Goal: Task Accomplishment & Management: Use online tool/utility

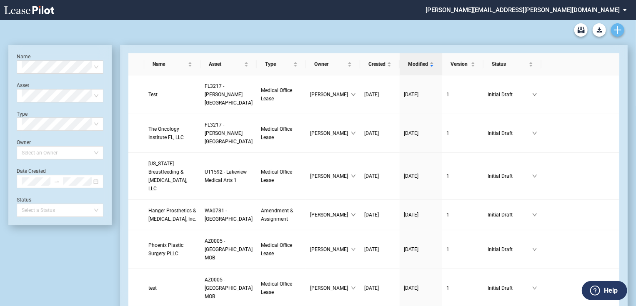
click at [620, 34] on link "Create new document" at bounding box center [617, 29] width 13 height 13
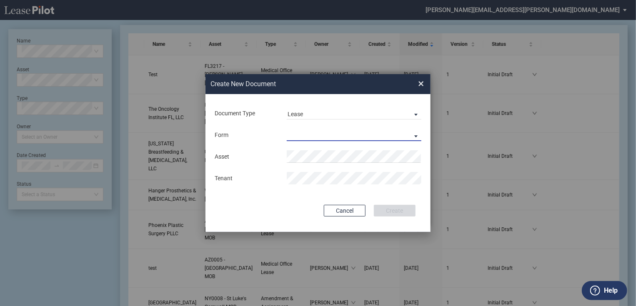
click at [352, 136] on md-select "Medical Office Lease Scottsdale Lease Louisville Lease 1370 Medical Place Lease…" at bounding box center [354, 135] width 135 height 12
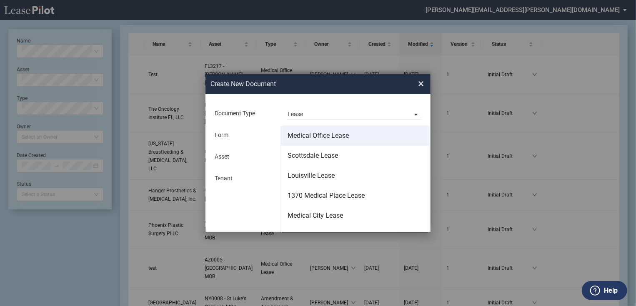
click at [341, 138] on div "Medical Office Lease" at bounding box center [317, 135] width 61 height 9
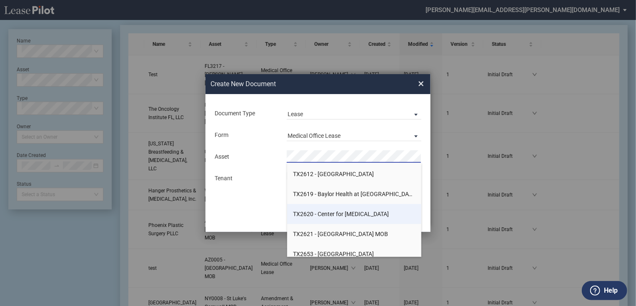
scroll to position [9969, 0]
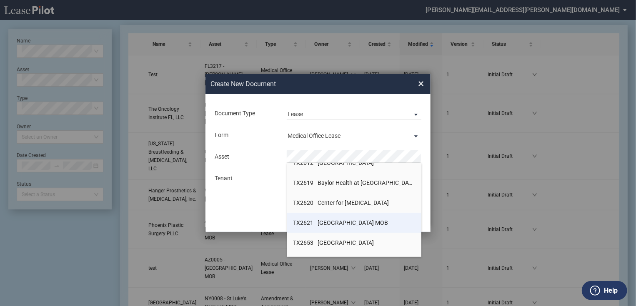
click at [386, 221] on li "TX2621 - Cedar Park MOB" at bounding box center [354, 223] width 135 height 20
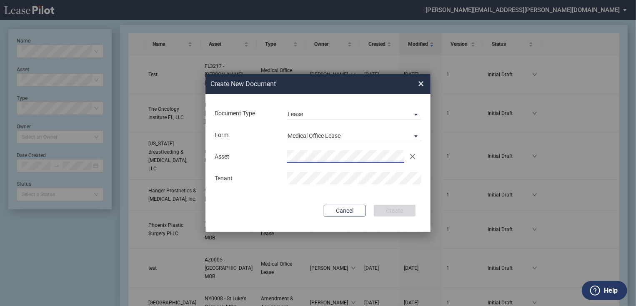
click at [420, 86] on span "×" at bounding box center [421, 83] width 6 height 13
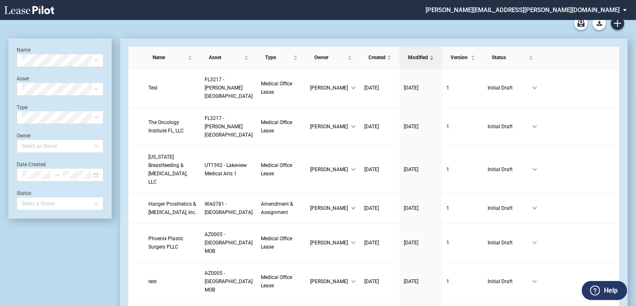
scroll to position [0, 0]
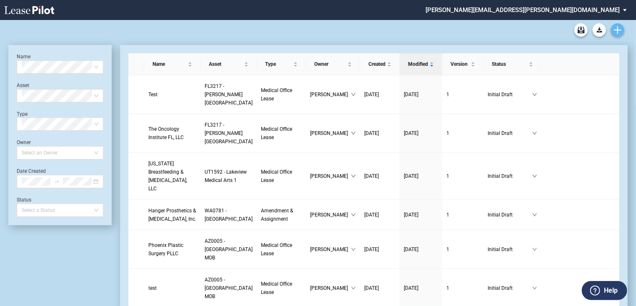
click at [620, 27] on icon "Create new document" at bounding box center [617, 29] width 7 height 7
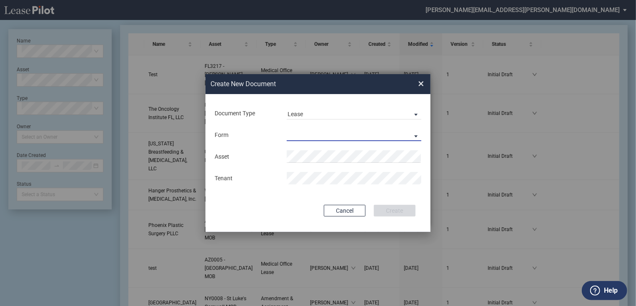
click at [351, 129] on md-select "Medical Office Lease Scottsdale Lease Louisville Lease 1370 Medical Place Lease…" at bounding box center [354, 135] width 135 height 12
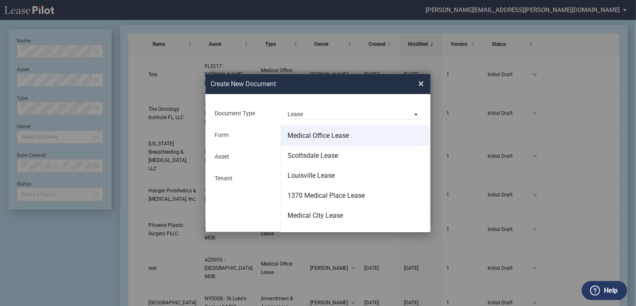
click at [336, 134] on div "Medical Office Lease" at bounding box center [317, 135] width 61 height 9
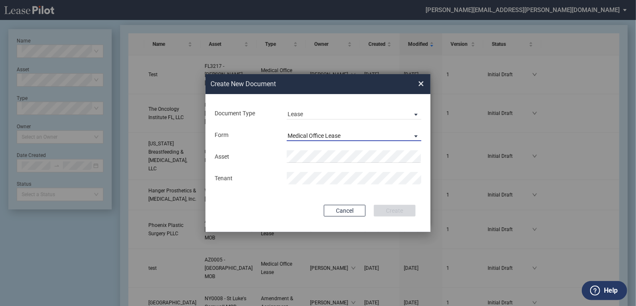
click at [340, 134] on div "Medical Office Lease" at bounding box center [313, 135] width 53 height 7
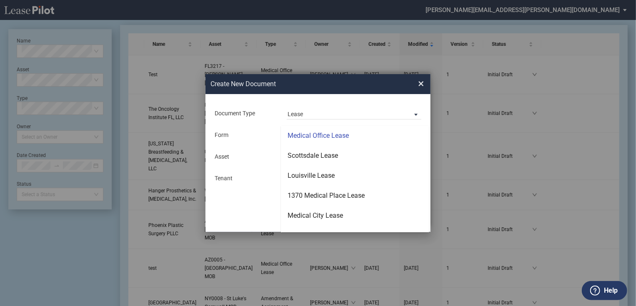
click at [332, 133] on div "Medical Office Lease" at bounding box center [317, 135] width 61 height 9
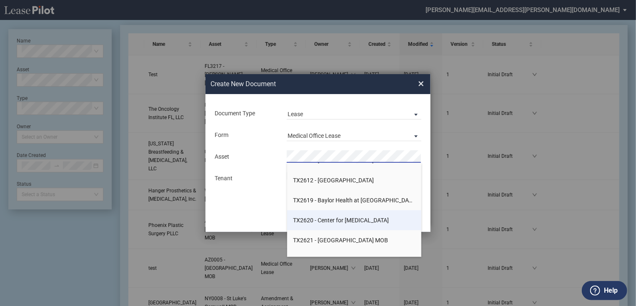
scroll to position [9941, 0]
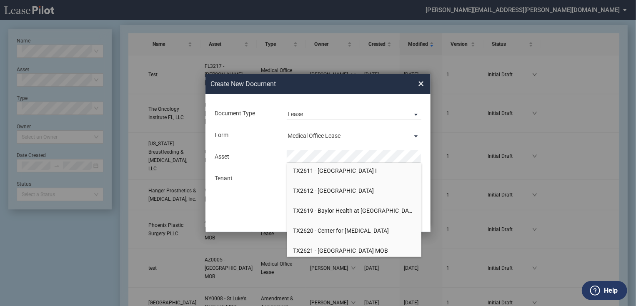
click at [359, 246] on li "TX2621 - Cedar Park MOB" at bounding box center [354, 251] width 135 height 20
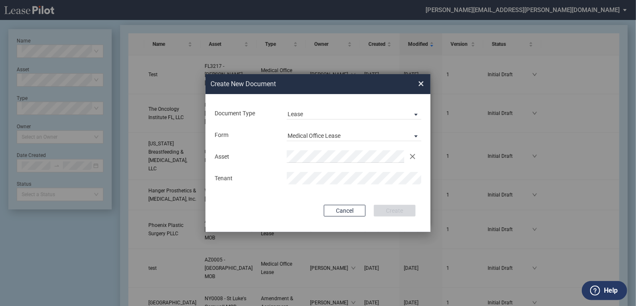
drag, startPoint x: 419, startPoint y: 157, endPoint x: 414, endPoint y: 157, distance: 5.0
click at [418, 157] on md-autocomplete-wrap "Clear" at bounding box center [354, 156] width 135 height 12
click at [412, 156] on button "Clear" at bounding box center [412, 156] width 12 height 12
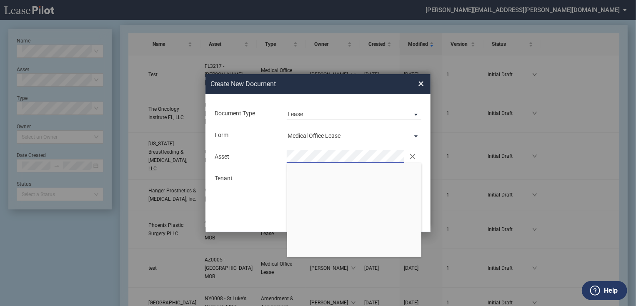
scroll to position [0, 0]
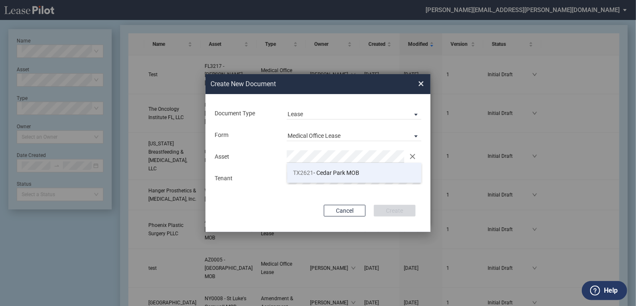
click at [331, 167] on li "TX2621 - Cedar Park MOB" at bounding box center [354, 173] width 135 height 20
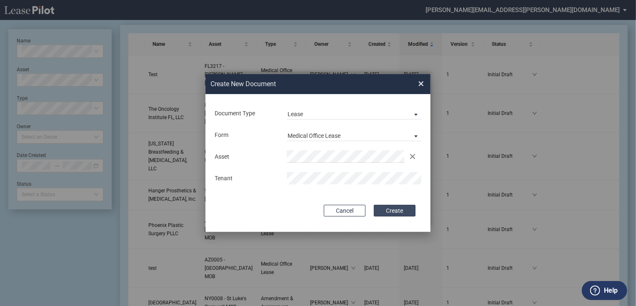
click at [382, 209] on button "Create" at bounding box center [395, 211] width 42 height 12
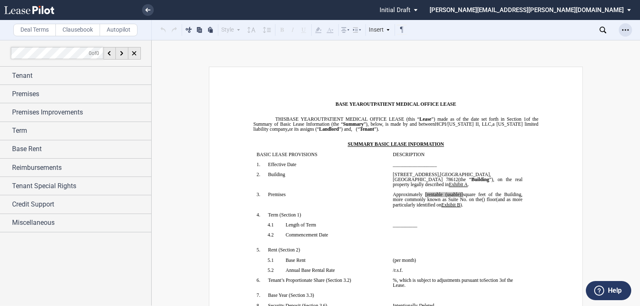
click at [625, 31] on icon "Open Lease options menu" at bounding box center [625, 30] width 7 height 7
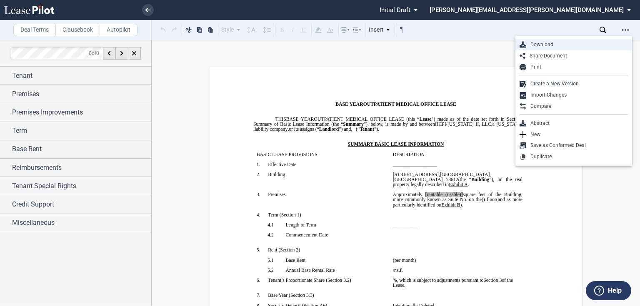
click at [555, 42] on div "Download" at bounding box center [577, 44] width 102 height 7
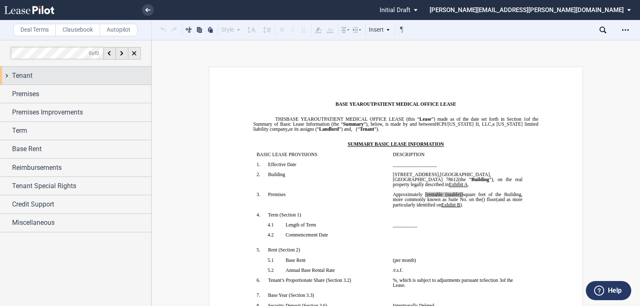
click at [52, 76] on div "Tenant" at bounding box center [81, 76] width 139 height 10
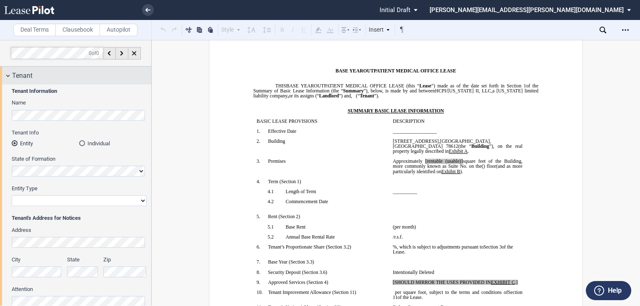
click at [118, 71] on div "Tenant" at bounding box center [81, 76] width 139 height 10
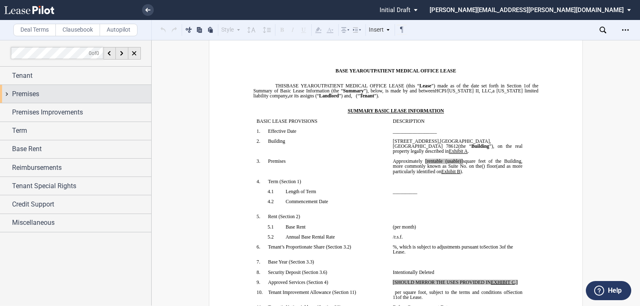
click at [87, 89] on div "Premises" at bounding box center [81, 94] width 139 height 10
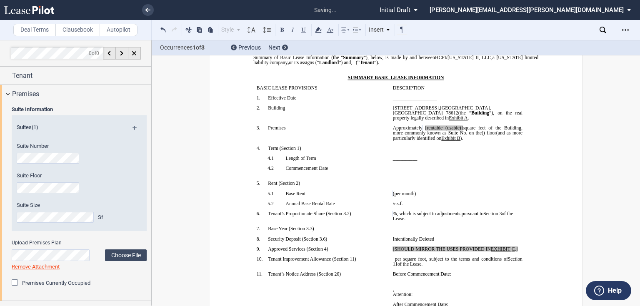
scroll to position [33, 0]
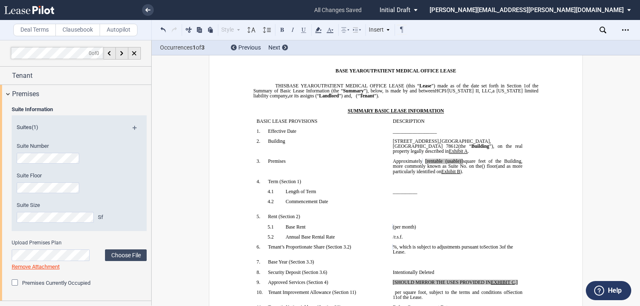
click at [477, 169] on span "square feet of the Building, more commonly known as Suite No." at bounding box center [458, 164] width 131 height 10
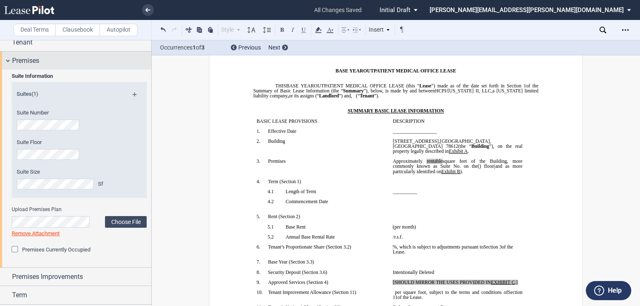
click at [37, 62] on span "Premises" at bounding box center [25, 61] width 27 height 10
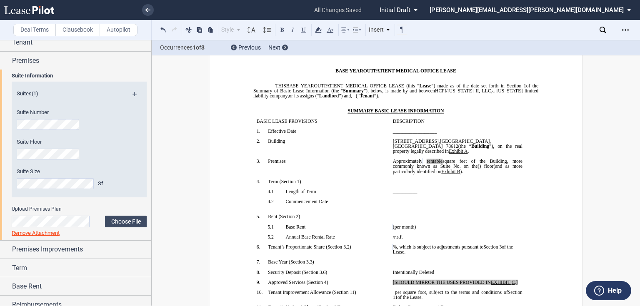
scroll to position [0, 0]
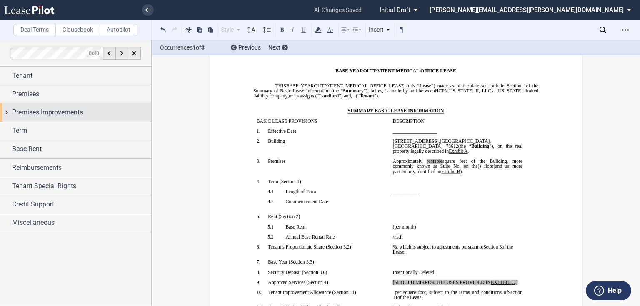
click at [52, 117] on div "Premises Improvements" at bounding box center [75, 112] width 151 height 18
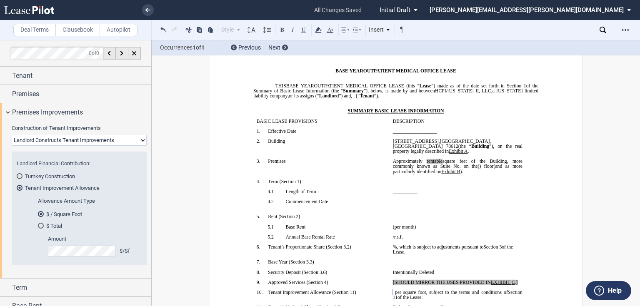
scroll to position [210, 0]
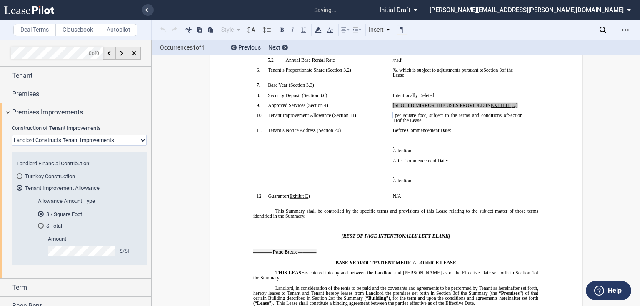
click at [92, 140] on select "Landlord Constructs Tenant Improvements Tenant Constructs Tenant Improvements "…" at bounding box center [79, 140] width 135 height 11
click at [69, 189] on md-radio-button "Tenant Improvement Allowance" at bounding box center [79, 187] width 125 height 7
click at [21, 176] on div "Turnkey Construction" at bounding box center [20, 176] width 6 height 6
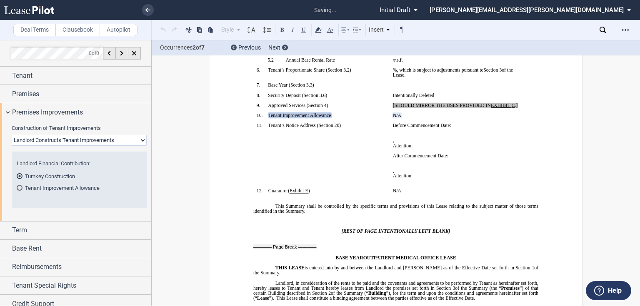
click at [21, 188] on div "Tenant Improvement Allowance" at bounding box center [20, 188] width 6 height 6
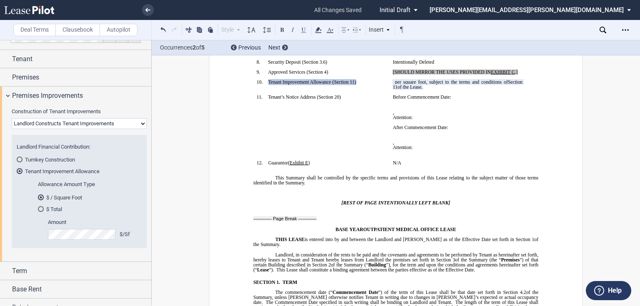
scroll to position [0, 0]
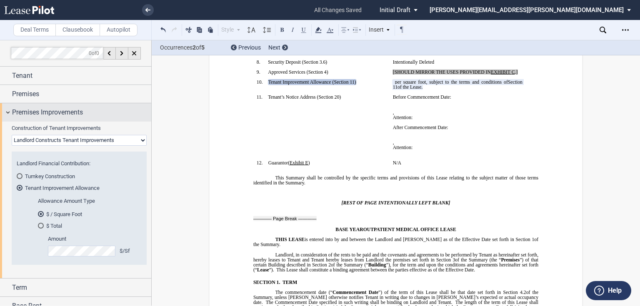
click at [83, 117] on div "Premises Improvements" at bounding box center [75, 112] width 151 height 18
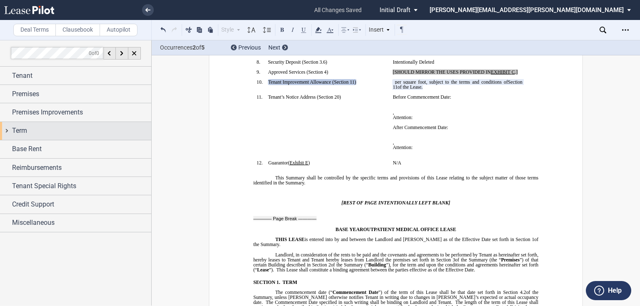
click at [79, 127] on div "Term" at bounding box center [81, 131] width 139 height 10
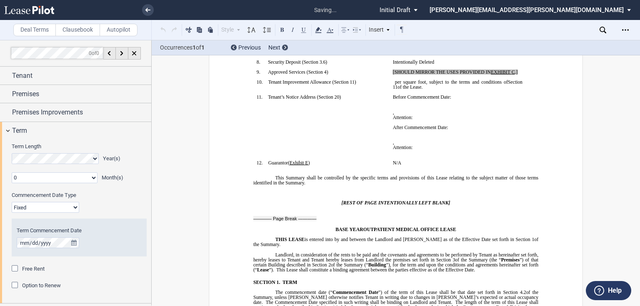
click at [68, 210] on select "Fixed Floating" at bounding box center [45, 207] width 67 height 11
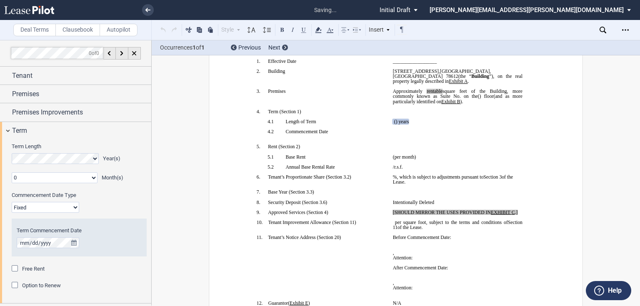
scroll to position [93, 0]
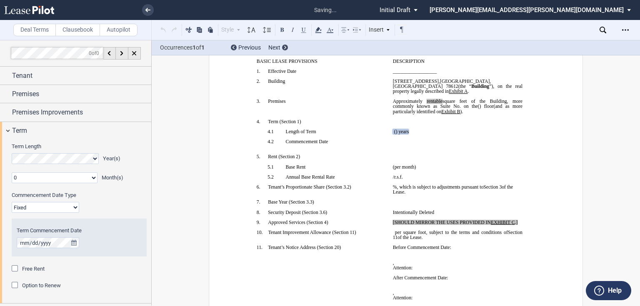
select select "floating"
click at [12, 202] on select "Fixed Floating" at bounding box center [45, 207] width 67 height 11
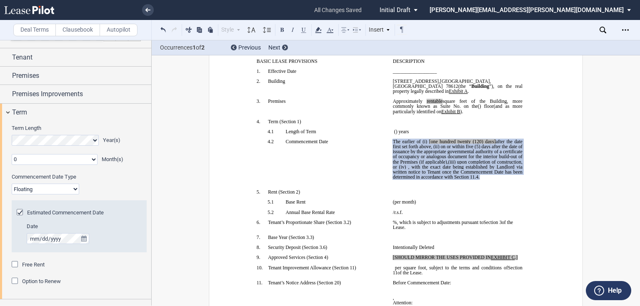
scroll to position [33, 0]
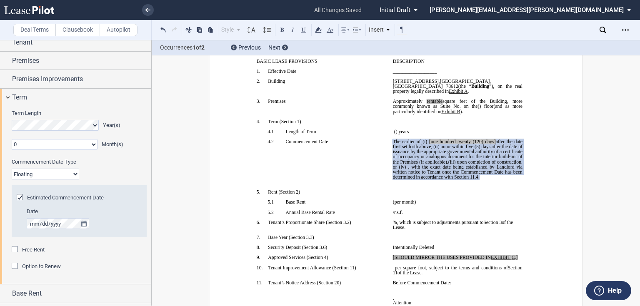
click at [440, 149] on span at bounding box center [440, 146] width 1 height 5
click at [430, 149] on span "after the date first set forth above, (ii)" at bounding box center [458, 144] width 131 height 10
click at [440, 149] on span at bounding box center [440, 146] width 1 height 5
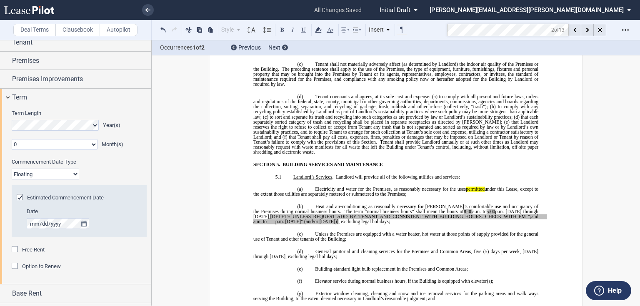
scroll to position [2158, 0]
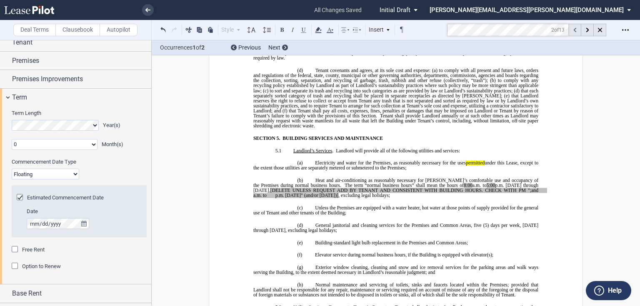
click at [577, 30] on div at bounding box center [575, 30] width 12 height 12
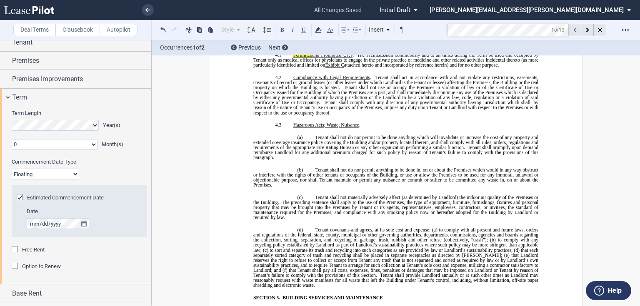
scroll to position [1925, 0]
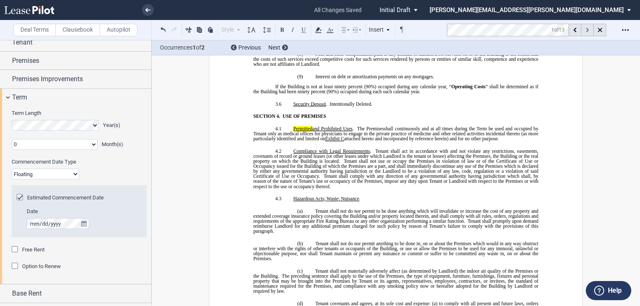
click at [587, 28] on icon at bounding box center [587, 30] width 3 height 5
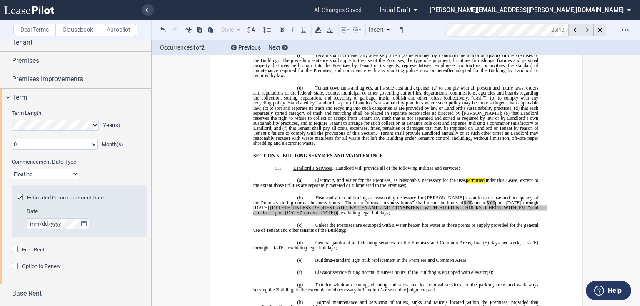
scroll to position [2158, 0]
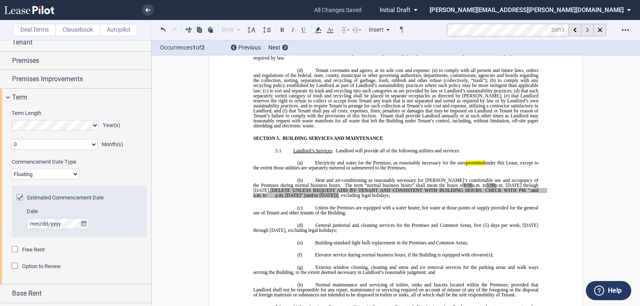
click at [587, 28] on icon at bounding box center [587, 30] width 3 height 5
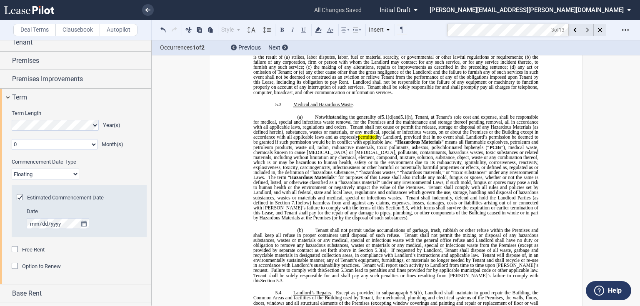
click at [587, 28] on icon at bounding box center [587, 30] width 3 height 5
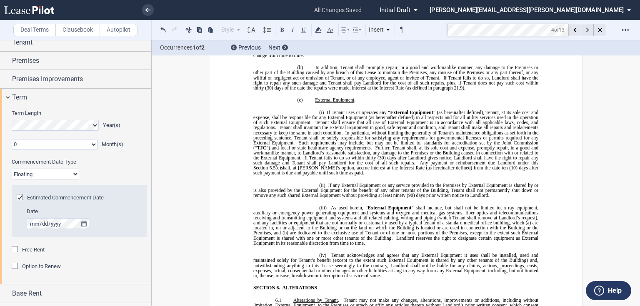
click at [587, 28] on icon at bounding box center [587, 30] width 3 height 5
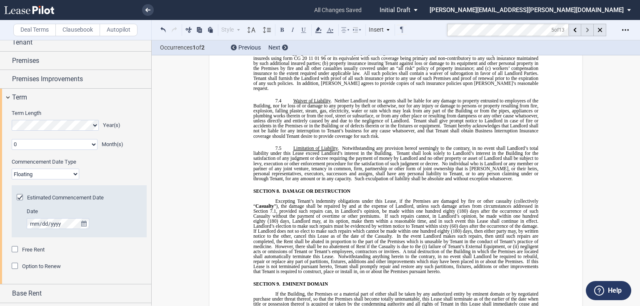
click at [587, 28] on icon at bounding box center [587, 30] width 3 height 5
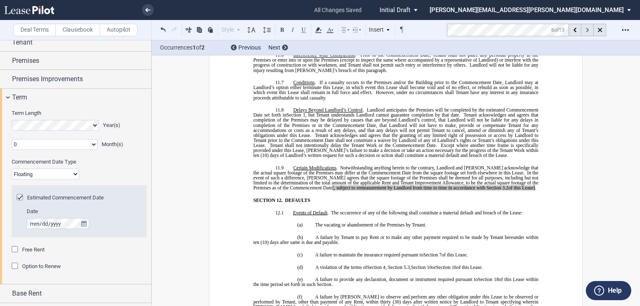
click at [587, 28] on icon at bounding box center [587, 30] width 3 height 5
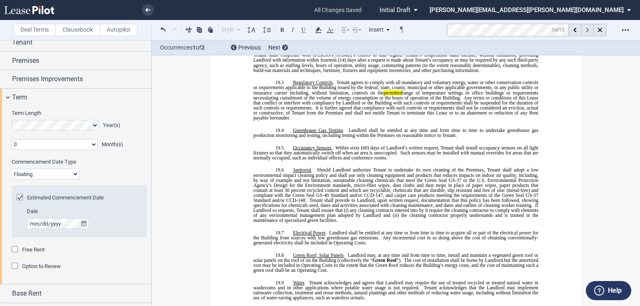
click at [587, 28] on icon at bounding box center [587, 30] width 3 height 5
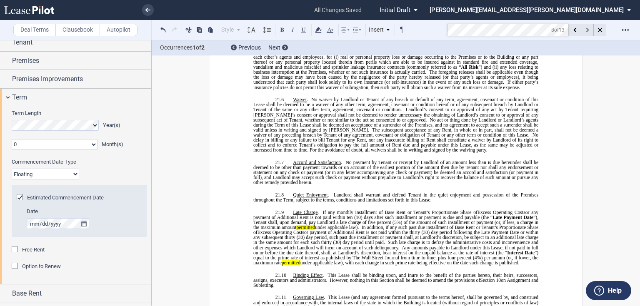
click at [587, 28] on icon at bounding box center [587, 30] width 3 height 5
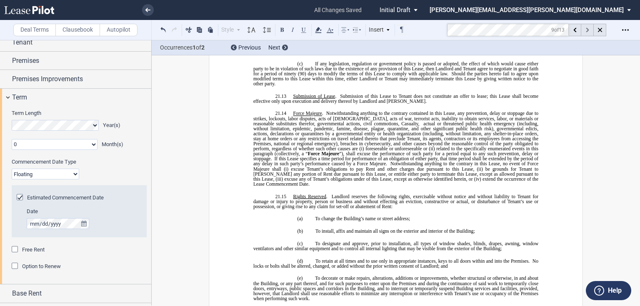
click at [587, 28] on icon at bounding box center [587, 30] width 3 height 5
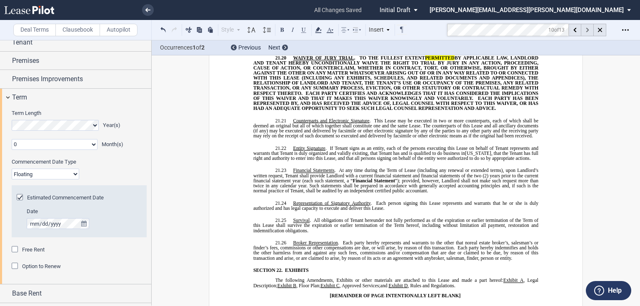
scroll to position [6612, 0]
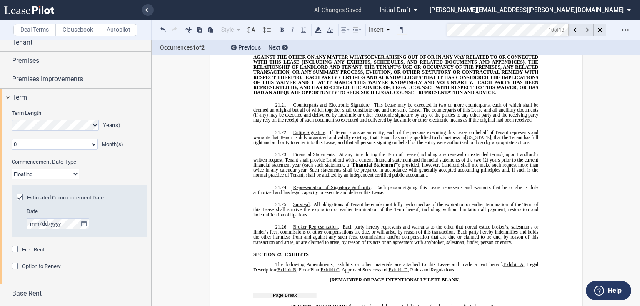
click at [587, 28] on icon at bounding box center [587, 30] width 3 height 5
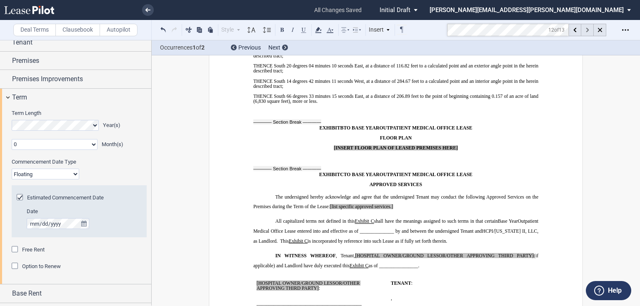
click at [587, 28] on icon at bounding box center [587, 30] width 3 height 5
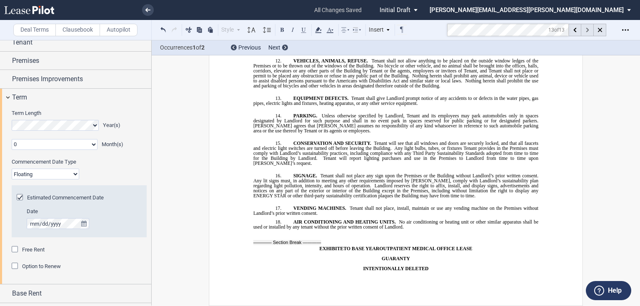
scroll to position [8824, 0]
click at [587, 28] on icon at bounding box center [587, 30] width 3 height 5
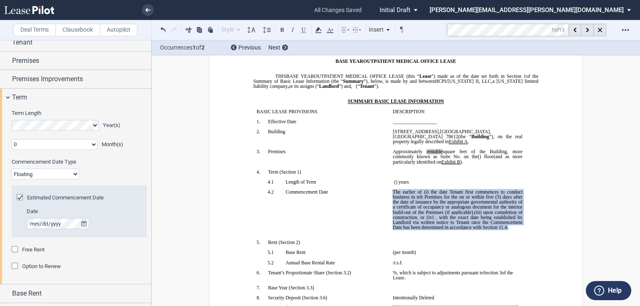
scroll to position [133, 0]
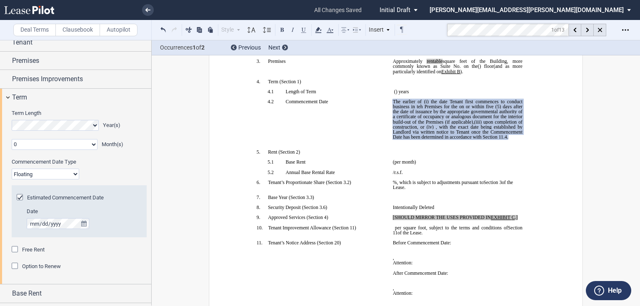
click at [422, 109] on span "The earlier of (i) the date Tenant first commences to conduct business in teh P…" at bounding box center [458, 104] width 131 height 10
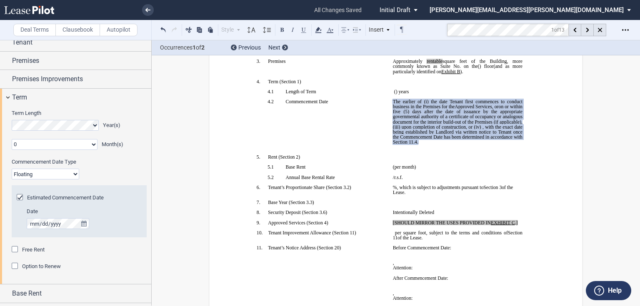
click at [397, 130] on span "(iii)" at bounding box center [396, 127] width 7 height 5
click at [393, 130] on span "(ii)" at bounding box center [396, 127] width 6 height 5
drag, startPoint x: 402, startPoint y: 147, endPoint x: 510, endPoint y: 125, distance: 109.7
click at [510, 125] on span "The earlier of (i) the date Tenant first commences to conduct business in the P…" at bounding box center [458, 114] width 131 height 30
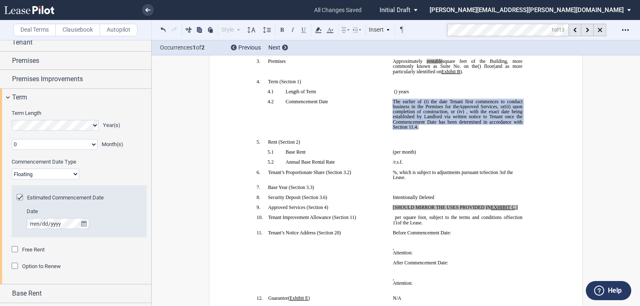
click at [459, 109] on span "Approved Services, or" at bounding box center [481, 106] width 45 height 5
click at [393, 114] on span "upon completion of construction" at bounding box center [458, 109] width 131 height 10
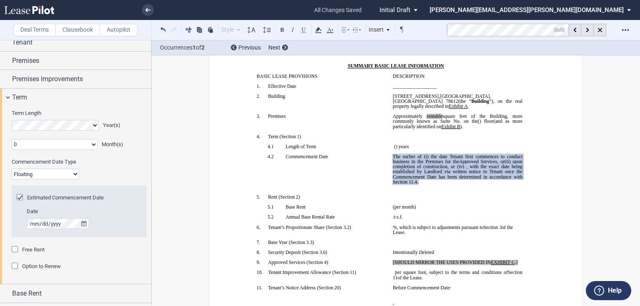
scroll to position [89, 0]
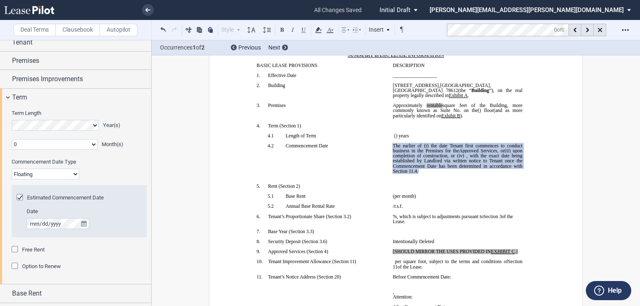
click at [421, 158] on span "upon completion of construction" at bounding box center [458, 153] width 131 height 10
click at [502, 153] on span "Approved Services, or" at bounding box center [481, 150] width 45 height 5
click at [403, 163] on span "upon completion of the Tenant Work, as defined in Section 11.1 hereof, construc…" at bounding box center [458, 155] width 131 height 15
click at [432, 164] on span ", or (iv)" at bounding box center [425, 161] width 17 height 5
click at [417, 164] on span ", or (iii)" at bounding box center [425, 161] width 17 height 5
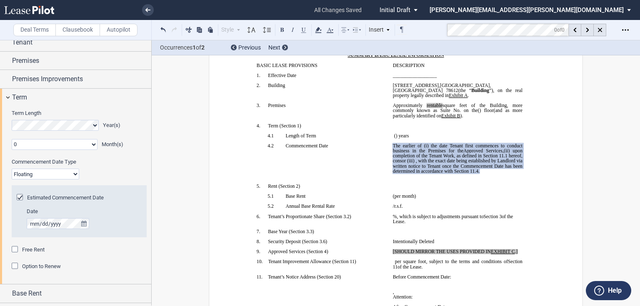
click at [398, 163] on span "upon completion of the Tenant Work, as defined in Section 11.1 hereof, cons" at bounding box center [458, 155] width 131 height 15
click at [399, 163] on span "upon completion of the Tenant Work, as defined in Section 11.1 hereof, cons" at bounding box center [458, 155] width 131 height 15
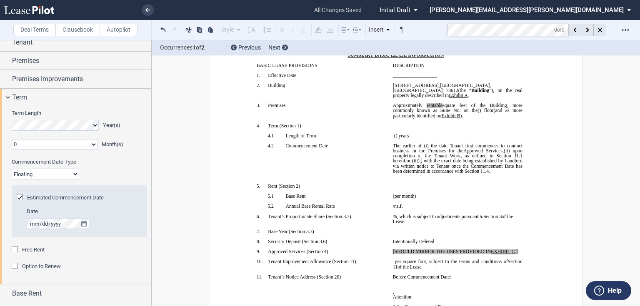
click at [398, 163] on span "upon completion of the Tenant Work, as defined in Section 11.1 hereof," at bounding box center [458, 155] width 131 height 15
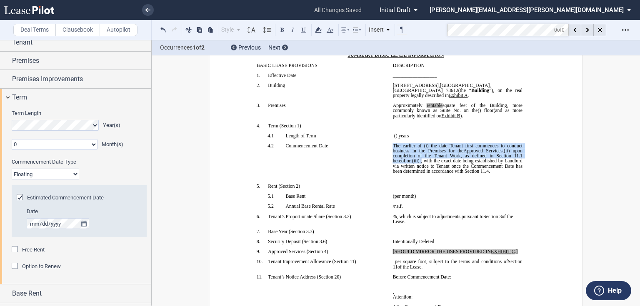
drag, startPoint x: 390, startPoint y: 162, endPoint x: 439, endPoint y: 178, distance: 51.5
click at [439, 174] on span "The earlier of (i) the date Tenant first commences to conduct business in the P…" at bounding box center [458, 158] width 131 height 30
click at [450, 174] on span ", with the exact date being established by Landlord via written notice to Tenan…" at bounding box center [458, 166] width 131 height 15
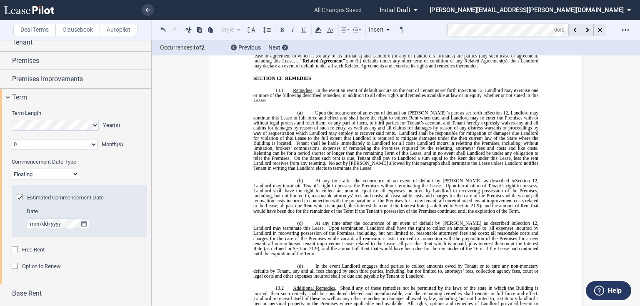
scroll to position [4384, 0]
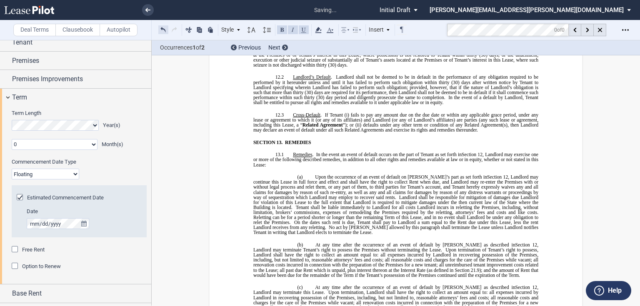
click at [160, 30] on button at bounding box center [163, 30] width 10 height 10
click at [161, 30] on button at bounding box center [163, 30] width 10 height 10
click at [163, 30] on div "Style SECTION 1. Section 1.1 Subsection 1 (a) Subsection 2 (i) Subsection 3 (1)…" at bounding box center [282, 30] width 249 height 11
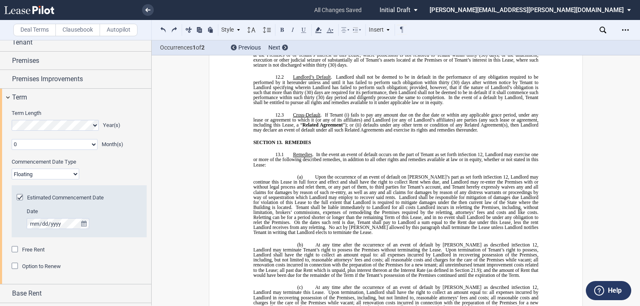
click at [165, 30] on button at bounding box center [163, 30] width 10 height 10
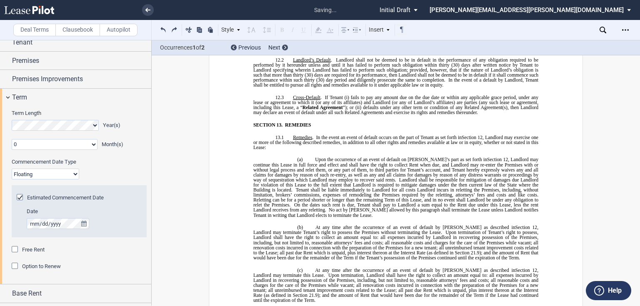
click at [165, 30] on button at bounding box center [163, 30] width 10 height 10
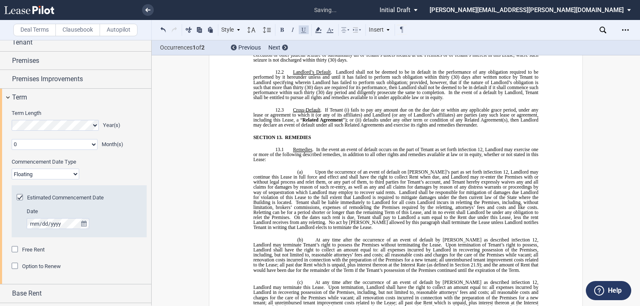
drag, startPoint x: 275, startPoint y: 155, endPoint x: 267, endPoint y: 160, distance: 9.1
drag, startPoint x: 272, startPoint y: 157, endPoint x: 262, endPoint y: 147, distance: 14.7
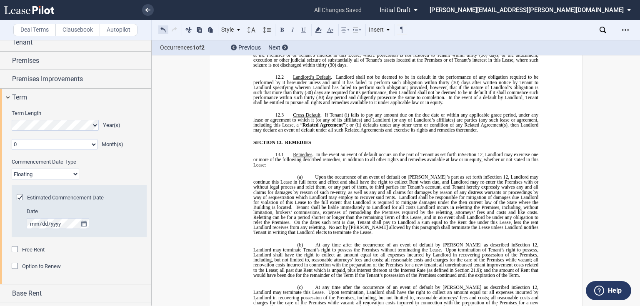
click at [165, 29] on button at bounding box center [163, 30] width 10 height 10
click at [165, 29] on div "Style SECTION 1. Section 1.1 Subsection 1 (a) Subsection 2 (i) Subsection 3 (1)…" at bounding box center [282, 30] width 249 height 11
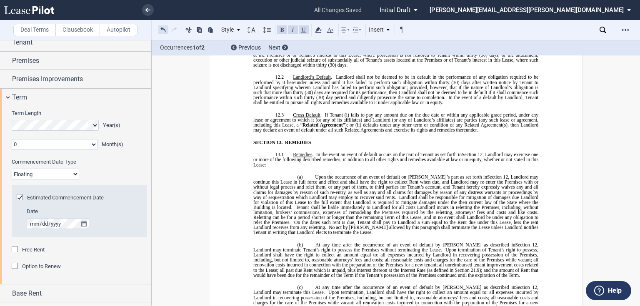
click at [162, 27] on button at bounding box center [163, 30] width 10 height 10
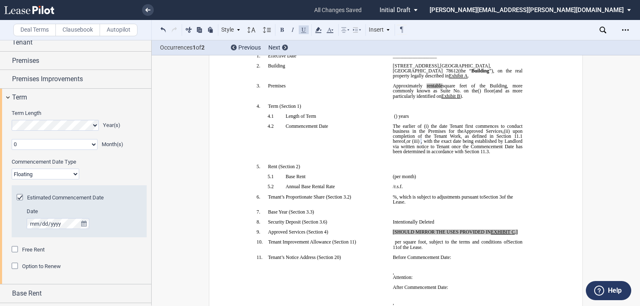
scroll to position [85, 0]
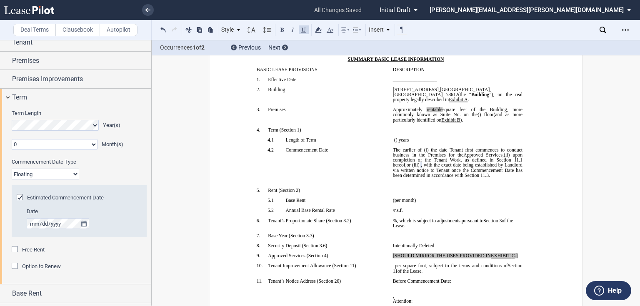
drag, startPoint x: 12, startPoint y: 264, endPoint x: 21, endPoint y: 267, distance: 9.1
click at [12, 263] on div "Option to Renew" at bounding box center [16, 267] width 8 height 8
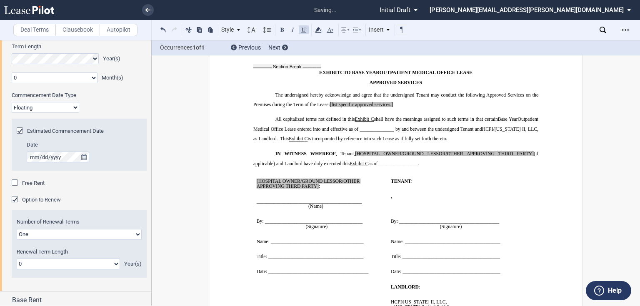
scroll to position [7638, 0]
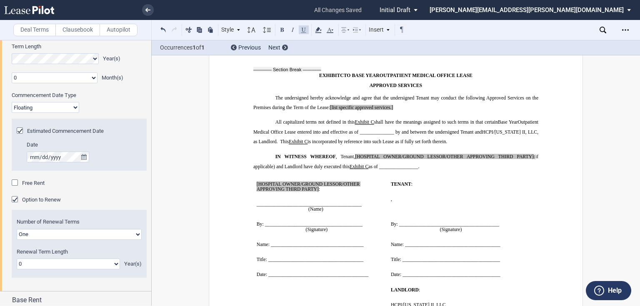
click at [58, 265] on select "0 1 2 3 4 5 6 7 8 9 10 11 12 13 14 15 16 17 18 19 20" at bounding box center [68, 264] width 103 height 11
click at [58, 262] on select "0 1 2 3 4 5 6 7 8 9 10 11 12 13 14 15 16 17 18 19 20" at bounding box center [68, 264] width 103 height 11
click at [58, 263] on select "0 1 2 3 4 5 6 7 8 9 10 11 12 13 14 15 16 17 18 19 20" at bounding box center [68, 264] width 103 height 11
select select "number:5"
click at [17, 259] on select "0 1 2 3 4 5 6 7 8 9 10 11 12 13 14 15 16 17 18 19 20" at bounding box center [68, 264] width 103 height 11
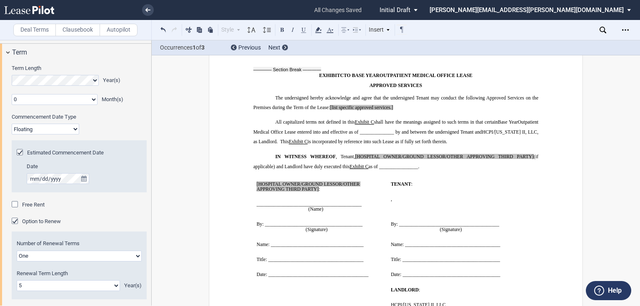
scroll to position [67, 0]
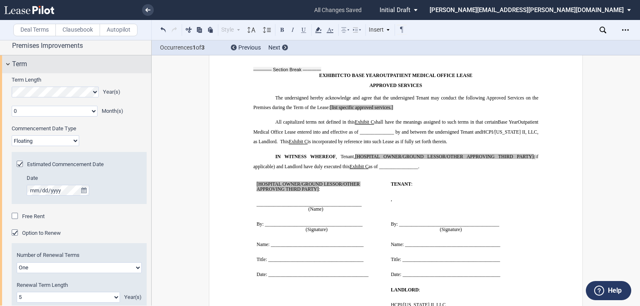
click at [62, 64] on div "Term" at bounding box center [81, 64] width 139 height 10
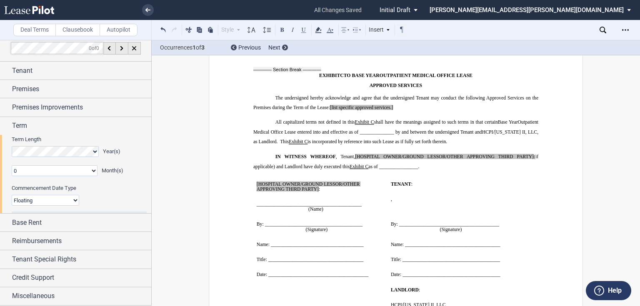
scroll to position [0, 0]
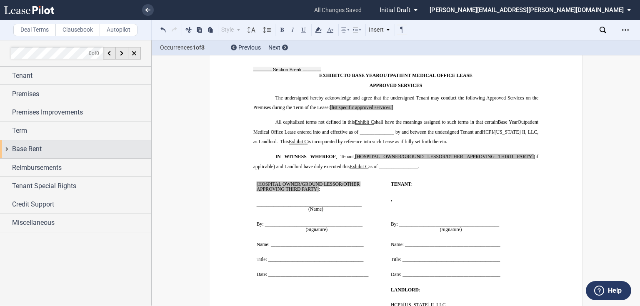
click at [43, 155] on div "Base Rent" at bounding box center [75, 149] width 151 height 18
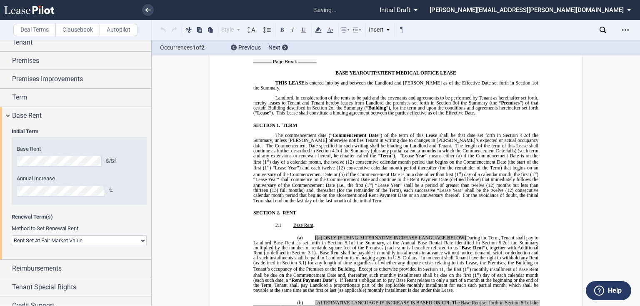
scroll to position [163, 0]
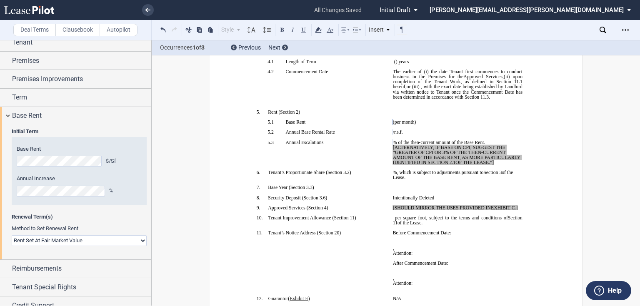
drag, startPoint x: 493, startPoint y: 194, endPoint x: 417, endPoint y: 177, distance: 77.7
click at [417, 165] on p "﻿ ﻿ % of the then-current amount of the Base Rent. [ALTERNATIVELY, IF BASE ON C…" at bounding box center [458, 152] width 130 height 25
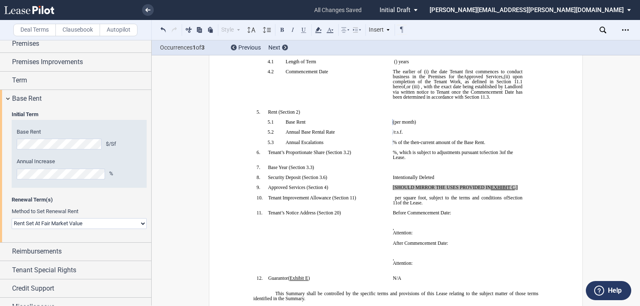
scroll to position [60, 0]
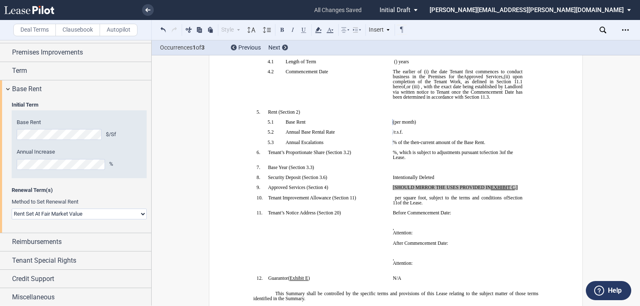
click at [80, 211] on select "Rent Set At Fair Market Value Rent Specified in [GEOGRAPHIC_DATA]" at bounding box center [79, 214] width 135 height 11
click at [12, 209] on select "Rent Set At Fair Market Value Rent Specified in [GEOGRAPHIC_DATA]" at bounding box center [79, 214] width 135 height 11
click at [62, 91] on div "Base Rent" at bounding box center [81, 89] width 139 height 10
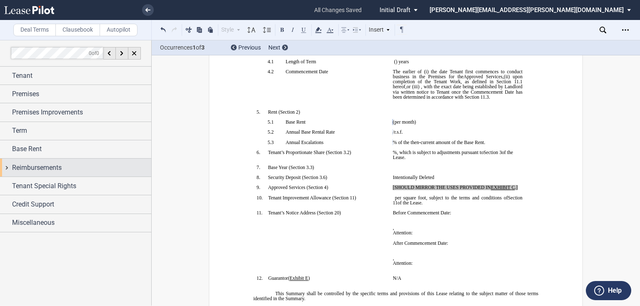
click at [60, 167] on span "Reimbursements" at bounding box center [37, 168] width 50 height 10
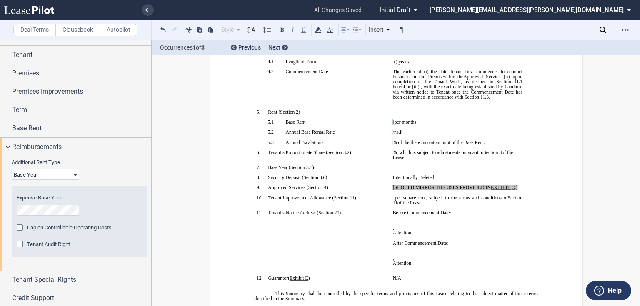
scroll to position [40, 0]
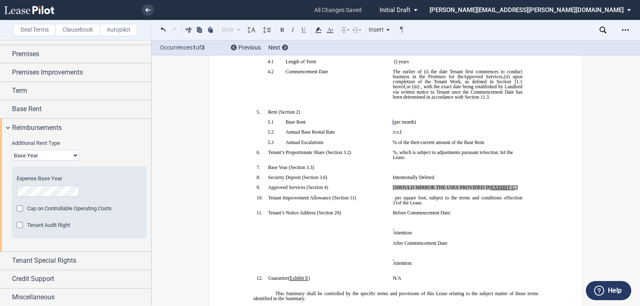
click at [66, 157] on select "Base Year Triple Net" at bounding box center [45, 155] width 67 height 11
click at [44, 153] on select "Base Year Triple Net" at bounding box center [45, 155] width 67 height 11
select select "triple net"
click at [12, 161] on select "Base Year Triple Net" at bounding box center [45, 155] width 67 height 11
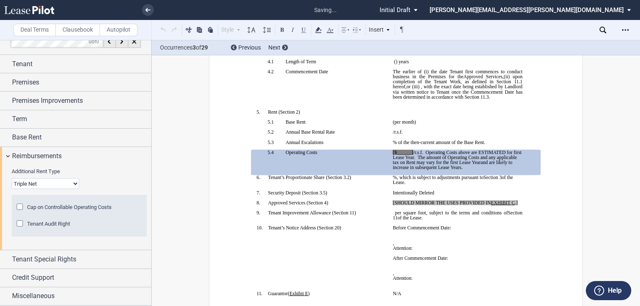
scroll to position [10, 0]
click at [410, 160] on span "Operating Costs above are ESTIMATED for first Lease Year." at bounding box center [458, 155] width 130 height 10
click at [410, 155] on span "[$______]" at bounding box center [403, 152] width 20 height 5
click at [416, 165] on span "The amount of Operating Costs and any applicable tax on Rent may vary for the f…" at bounding box center [455, 160] width 125 height 10
click at [421, 165] on span "The amount of Operating Costs and any applicable tax on Rent may vary for the f…" at bounding box center [455, 160] width 125 height 10
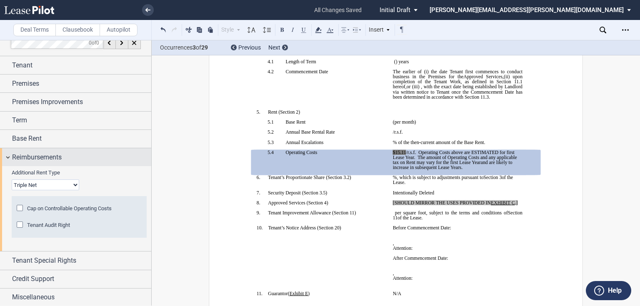
drag, startPoint x: 77, startPoint y: 155, endPoint x: 72, endPoint y: 163, distance: 9.4
click at [75, 161] on div "Reimbursements" at bounding box center [81, 157] width 139 height 10
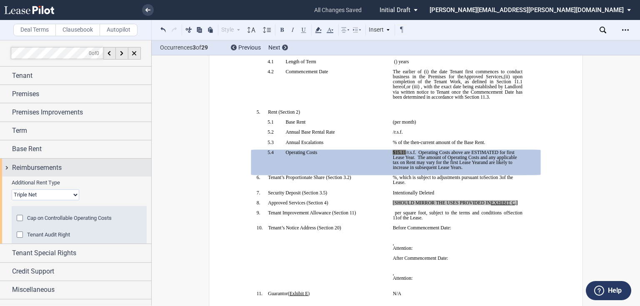
scroll to position [0, 0]
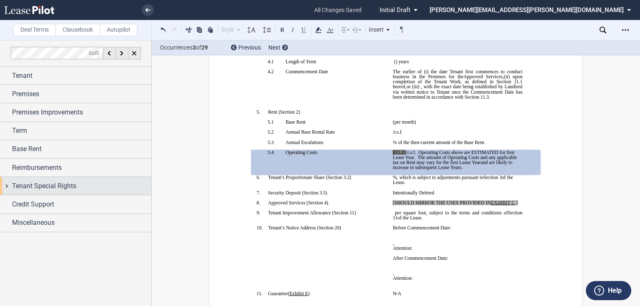
click at [62, 184] on span "Tenant Special Rights" at bounding box center [44, 186] width 64 height 10
click at [59, 188] on span "Tenant Special Rights" at bounding box center [44, 186] width 64 height 10
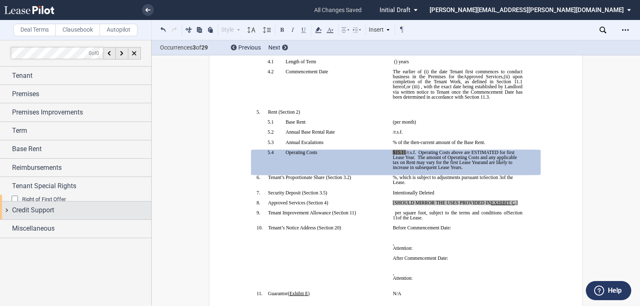
click at [50, 205] on span "Credit Support" at bounding box center [33, 210] width 42 height 10
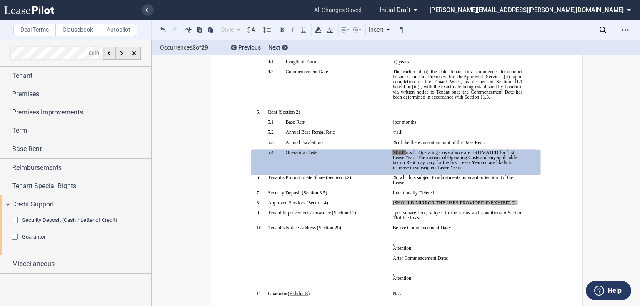
click at [16, 218] on div "Security Deposit (Cash / Letter of Credit)" at bounding box center [16, 221] width 8 height 8
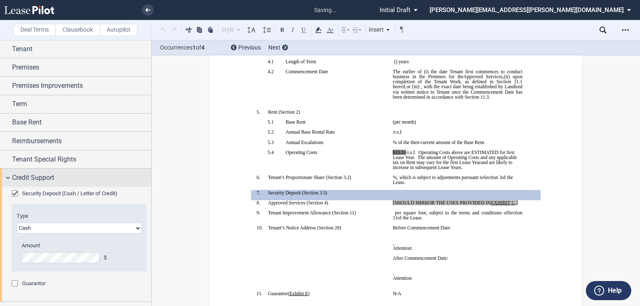
scroll to position [40, 0]
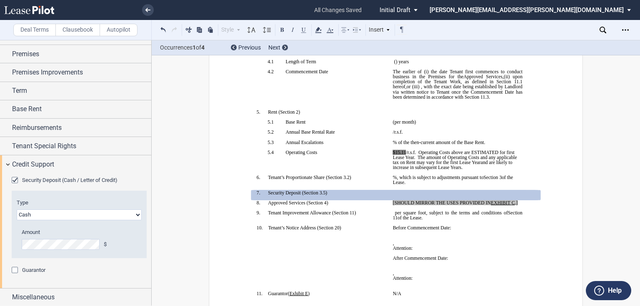
click at [15, 270] on div "Guarantor" at bounding box center [16, 271] width 8 height 8
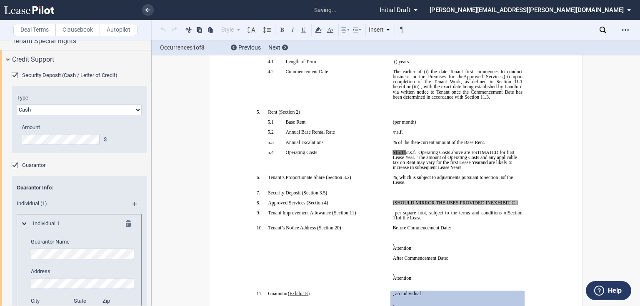
scroll to position [240, 0]
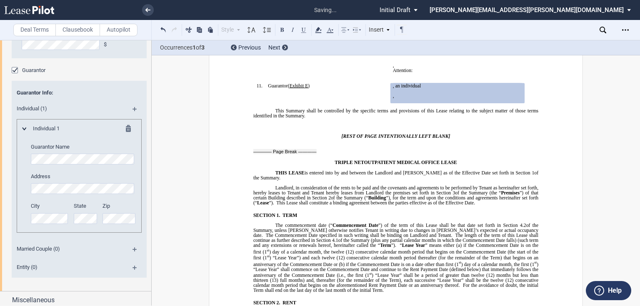
click at [132, 267] on md-icon at bounding box center [137, 271] width 11 height 10
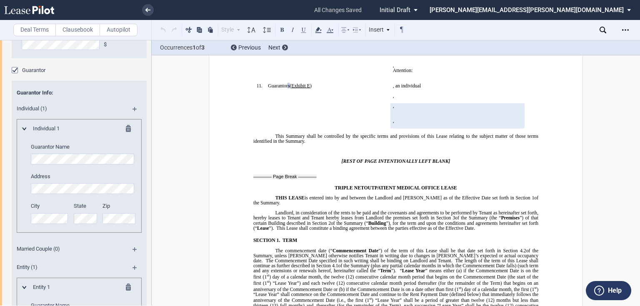
click at [127, 284] on md-icon at bounding box center [131, 289] width 10 height 10
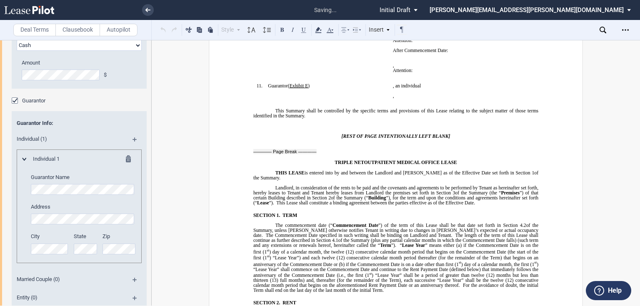
click at [127, 160] on md-icon at bounding box center [131, 160] width 10 height 10
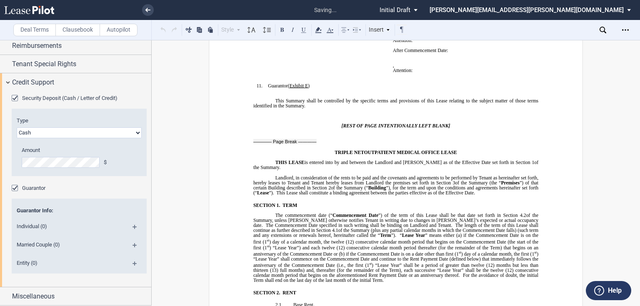
scroll to position [121, 0]
drag, startPoint x: 14, startPoint y: 187, endPoint x: 27, endPoint y: 195, distance: 14.9
click at [14, 187] on div "Guarantor" at bounding box center [16, 190] width 8 height 8
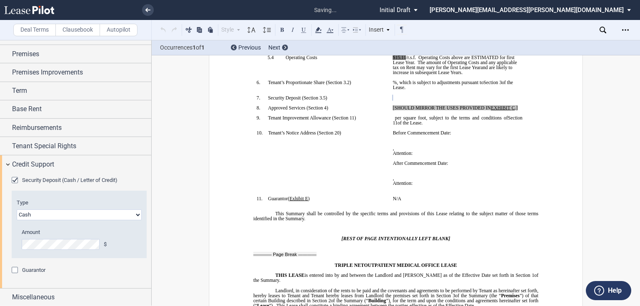
scroll to position [245, 0]
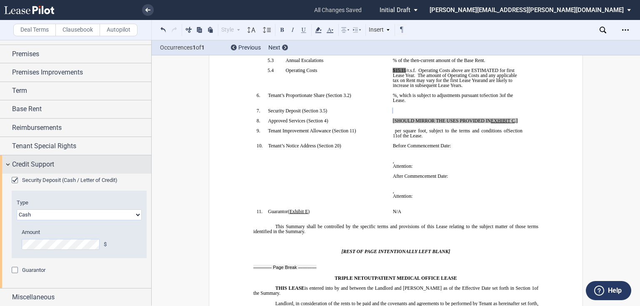
click at [68, 164] on div "Credit Support" at bounding box center [81, 165] width 139 height 10
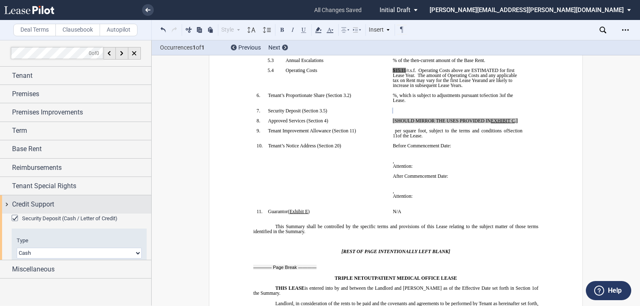
scroll to position [0, 0]
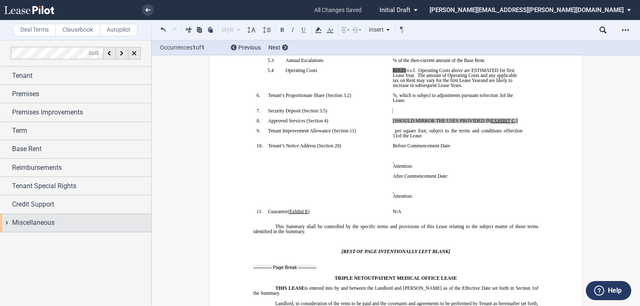
click at [52, 222] on span "Miscellaneous" at bounding box center [33, 223] width 42 height 10
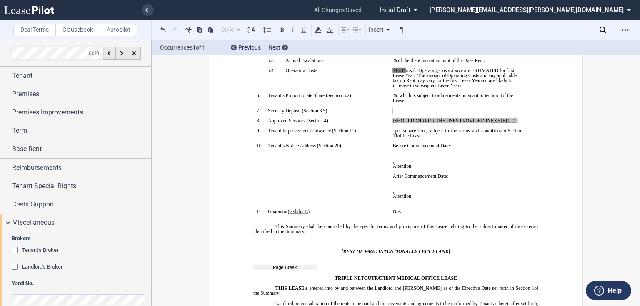
scroll to position [12, 0]
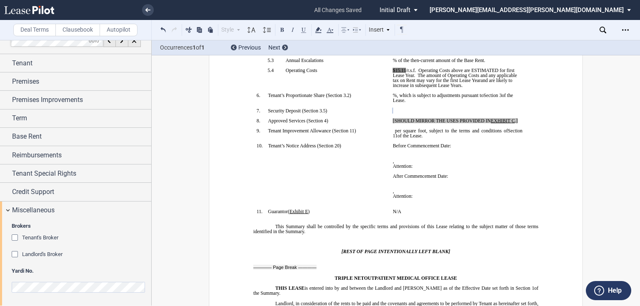
click at [15, 254] on div "Landlord's Broker" at bounding box center [16, 255] width 8 height 8
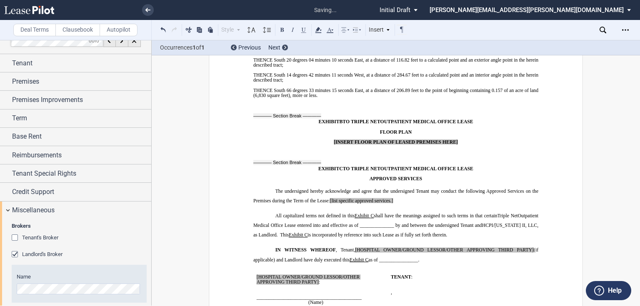
scroll to position [56, 0]
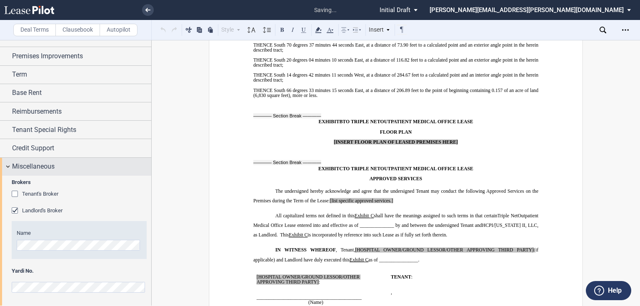
click at [78, 166] on div "Miscellaneous" at bounding box center [81, 167] width 139 height 10
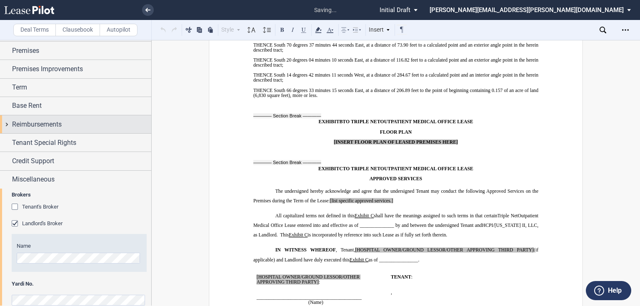
scroll to position [0, 0]
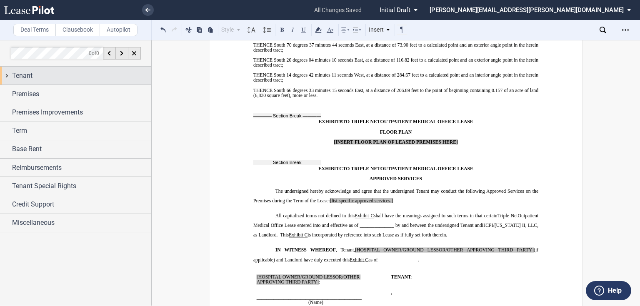
click at [82, 73] on div "Tenant" at bounding box center [81, 76] width 139 height 10
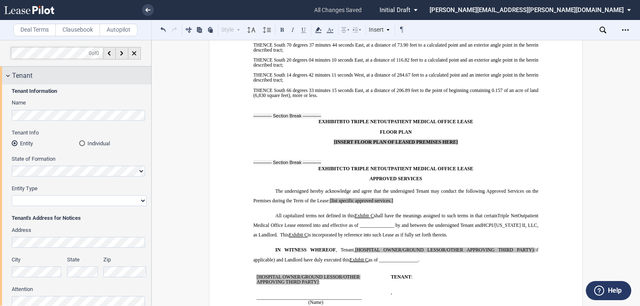
click at [60, 81] on div "Tenant" at bounding box center [75, 76] width 151 height 18
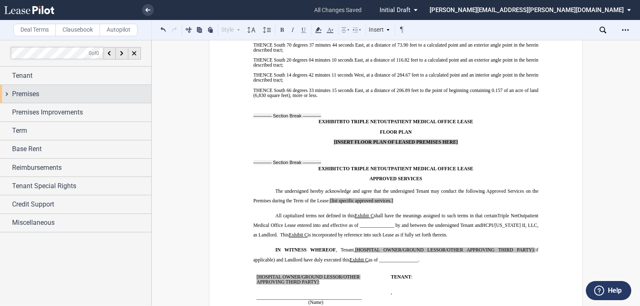
click at [58, 96] on div "Premises" at bounding box center [81, 94] width 139 height 10
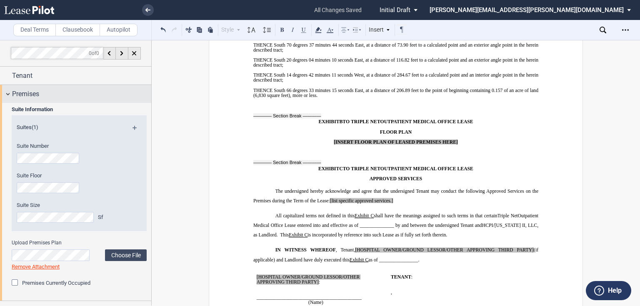
click at [65, 99] on div "Premises" at bounding box center [75, 94] width 151 height 18
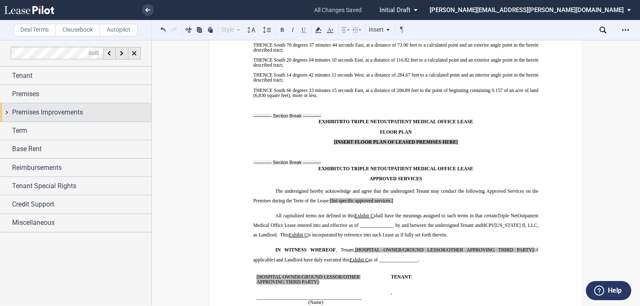
click at [61, 112] on span "Premises Improvements" at bounding box center [47, 112] width 71 height 10
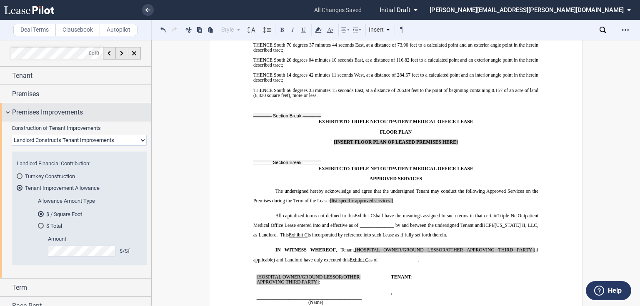
click at [62, 113] on span "Premises Improvements" at bounding box center [47, 112] width 71 height 10
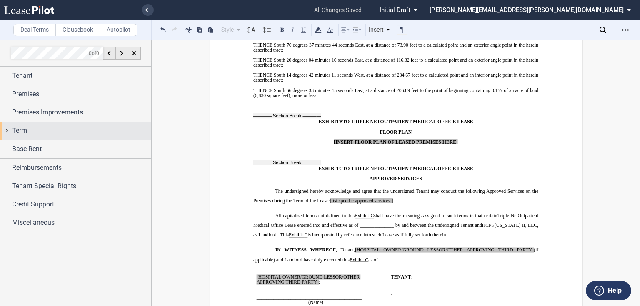
click at [58, 133] on div "Term" at bounding box center [81, 131] width 139 height 10
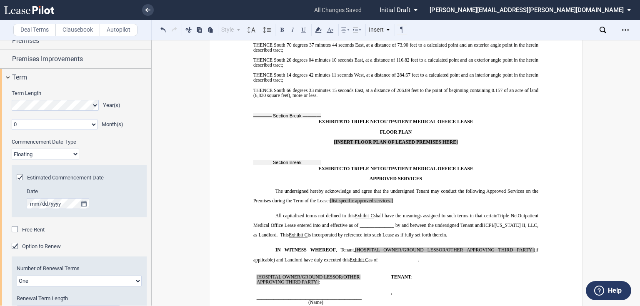
scroll to position [33, 0]
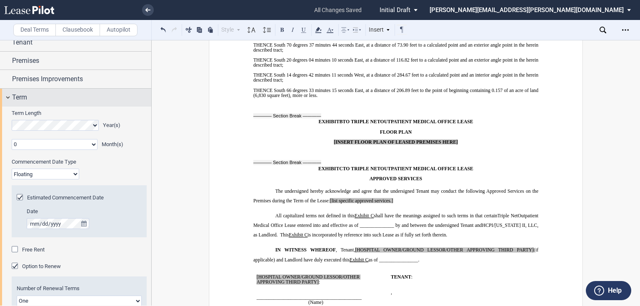
click at [45, 100] on div "Term" at bounding box center [81, 97] width 139 height 10
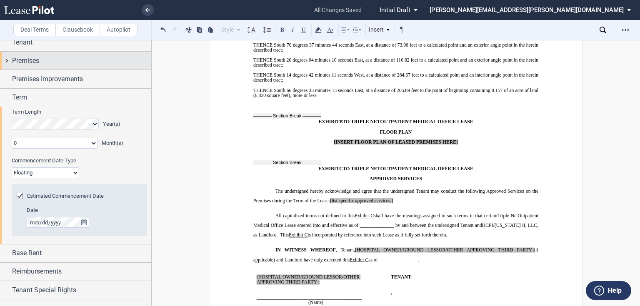
scroll to position [0, 0]
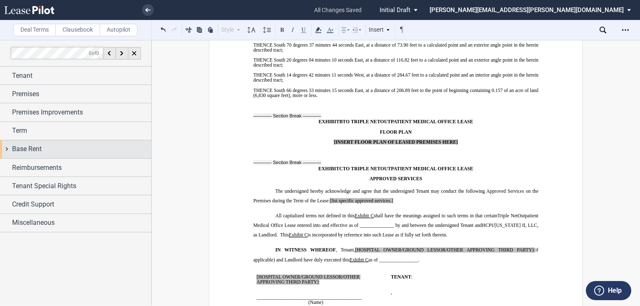
click at [46, 147] on div "Base Rent" at bounding box center [81, 149] width 139 height 10
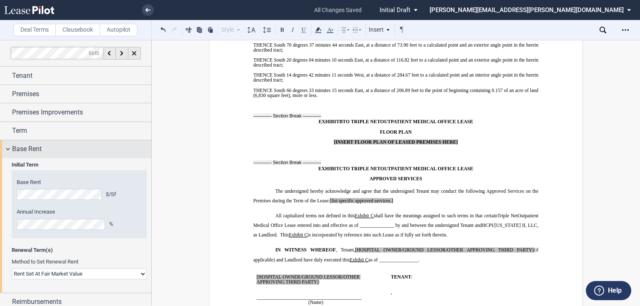
click at [71, 150] on div "Base Rent" at bounding box center [81, 149] width 139 height 10
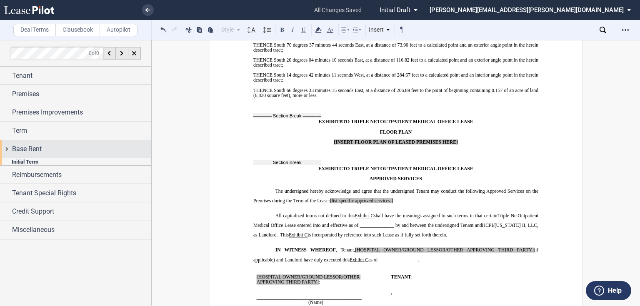
click at [71, 150] on div "Base Rent" at bounding box center [81, 149] width 139 height 10
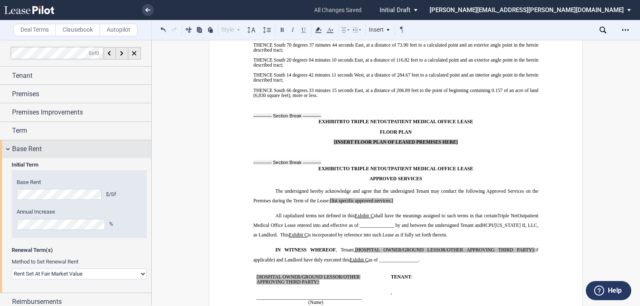
click at [53, 147] on div "Base Rent" at bounding box center [81, 149] width 139 height 10
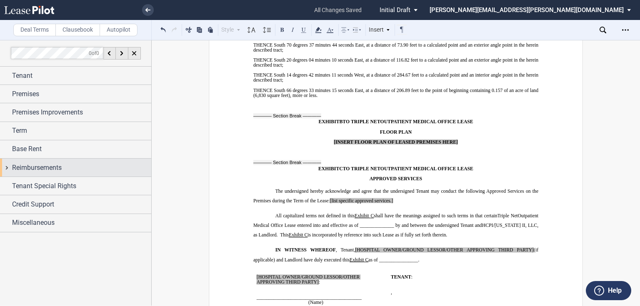
click at [52, 170] on span "Reimbursements" at bounding box center [37, 168] width 50 height 10
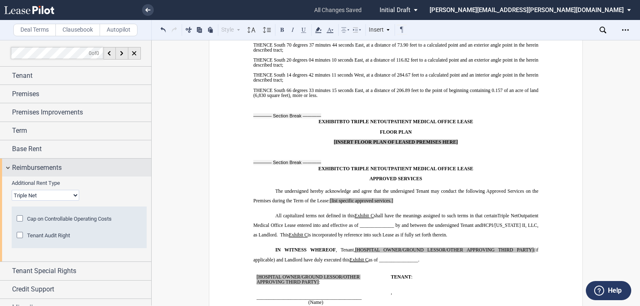
click at [46, 162] on div "Reimbursements" at bounding box center [75, 168] width 151 height 18
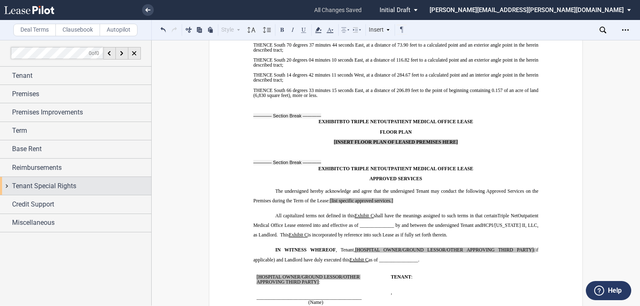
click at [47, 182] on span "Tenant Special Rights" at bounding box center [44, 186] width 64 height 10
click at [47, 183] on span "Tenant Special Rights" at bounding box center [44, 186] width 64 height 10
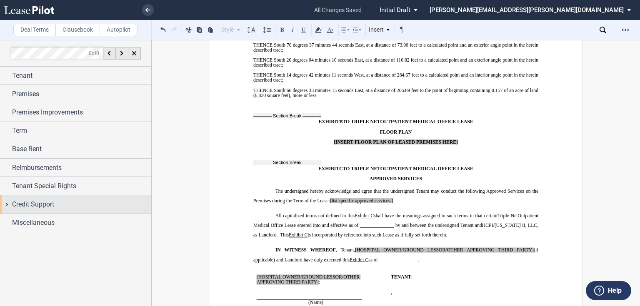
click at [45, 195] on div "Credit Support" at bounding box center [75, 204] width 151 height 18
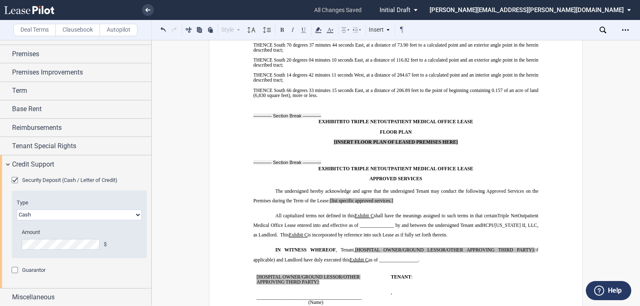
scroll to position [40, 0]
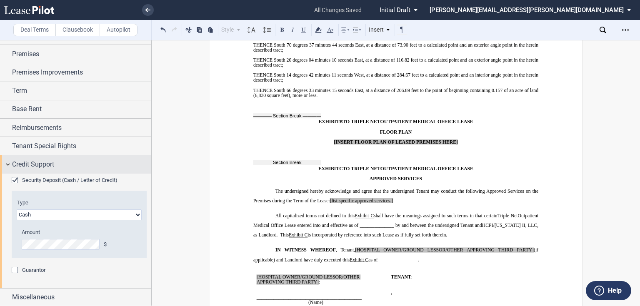
click at [57, 166] on div "Credit Support" at bounding box center [81, 165] width 139 height 10
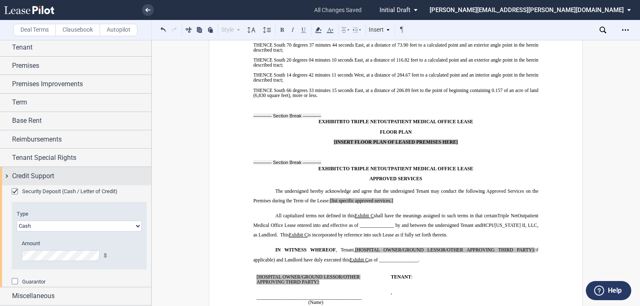
scroll to position [0, 0]
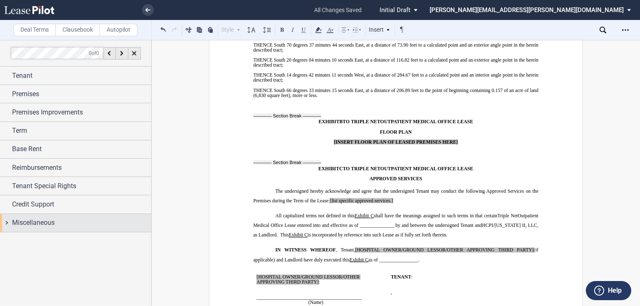
click at [50, 221] on span "Miscellaneous" at bounding box center [33, 223] width 42 height 10
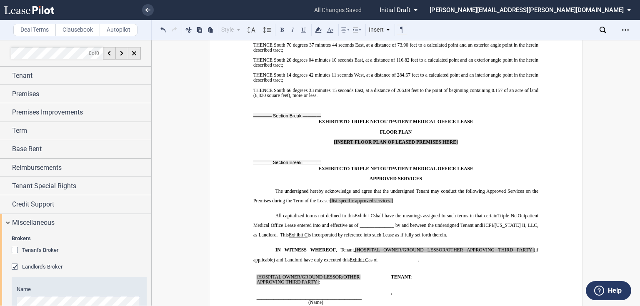
scroll to position [56, 0]
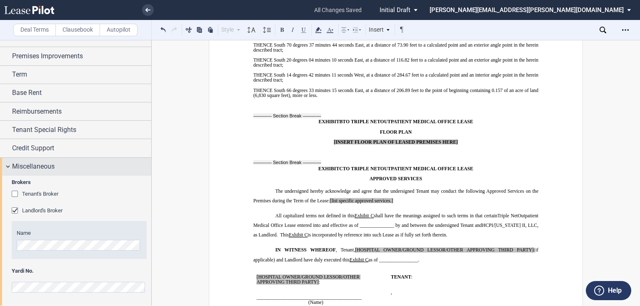
click at [46, 172] on div "Miscellaneous" at bounding box center [75, 167] width 151 height 18
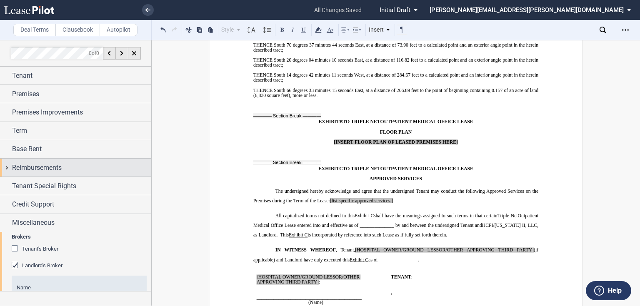
scroll to position [0, 0]
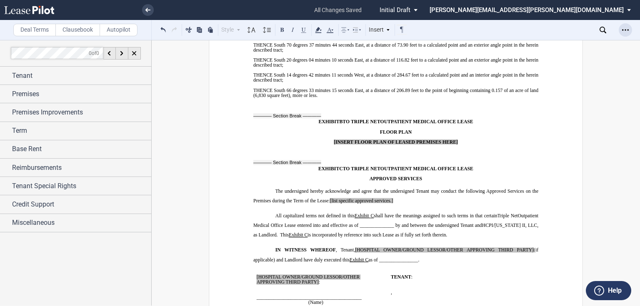
click at [620, 29] on div "Open Lease options menu" at bounding box center [625, 29] width 13 height 13
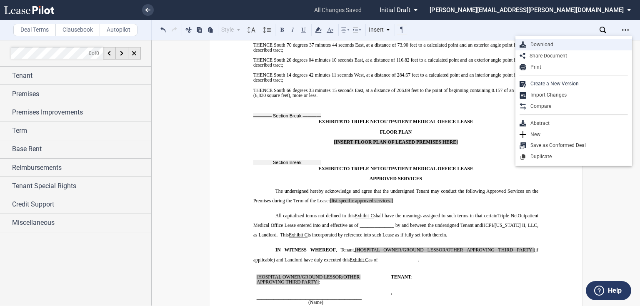
click at [575, 43] on div "Download" at bounding box center [577, 44] width 102 height 7
